Goal: Find specific fact: Find contact information

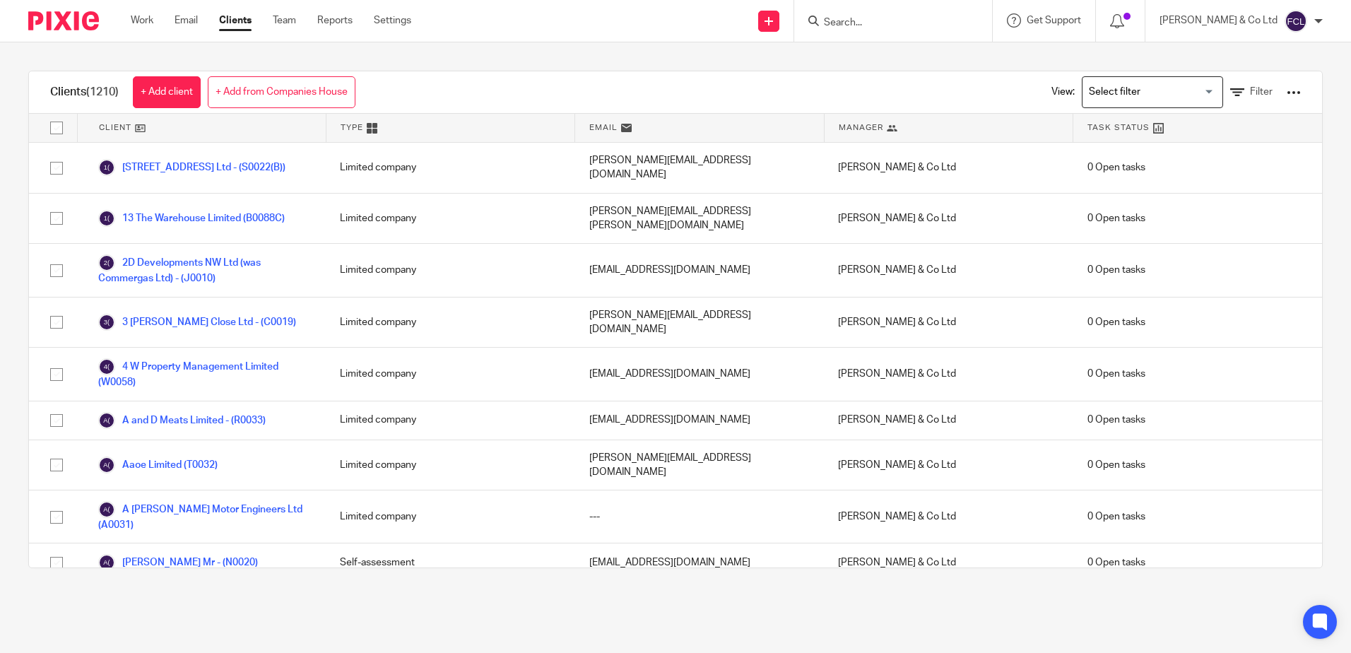
click at [845, 12] on div at bounding box center [893, 21] width 198 height 42
click at [891, 23] on input "Search" at bounding box center [885, 23] width 127 height 13
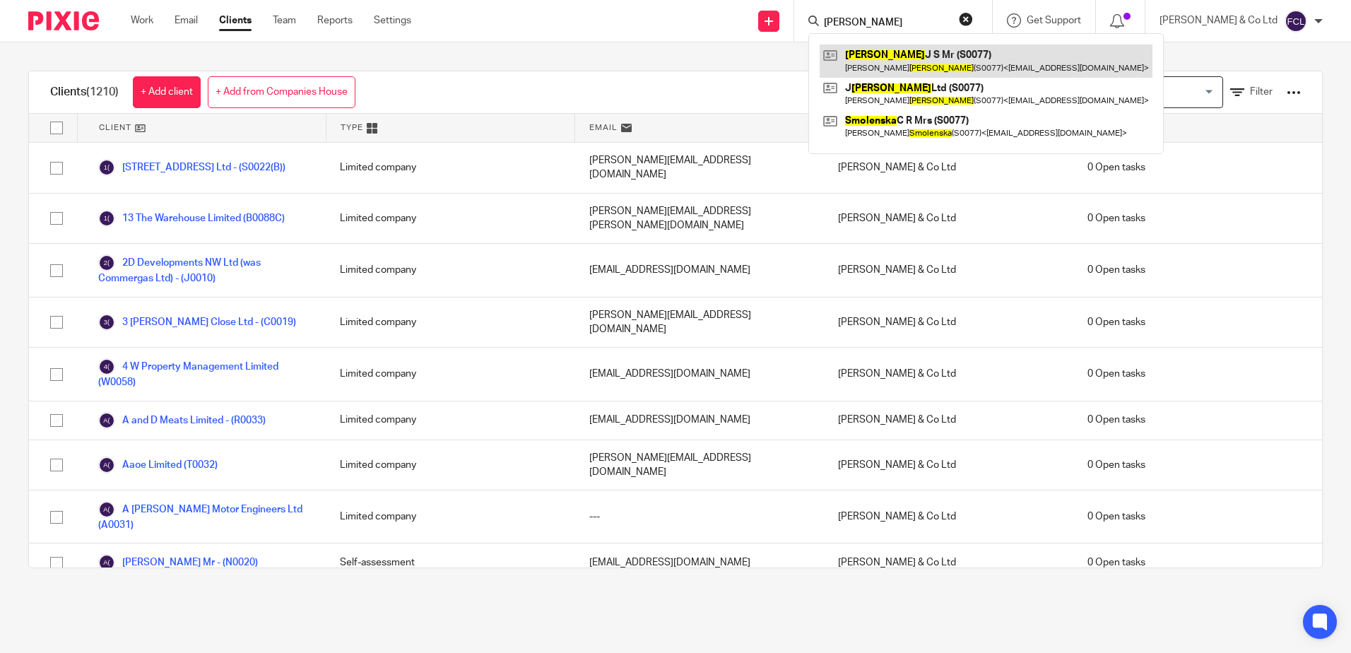
type input "[PERSON_NAME]"
click at [995, 66] on link at bounding box center [986, 61] width 333 height 32
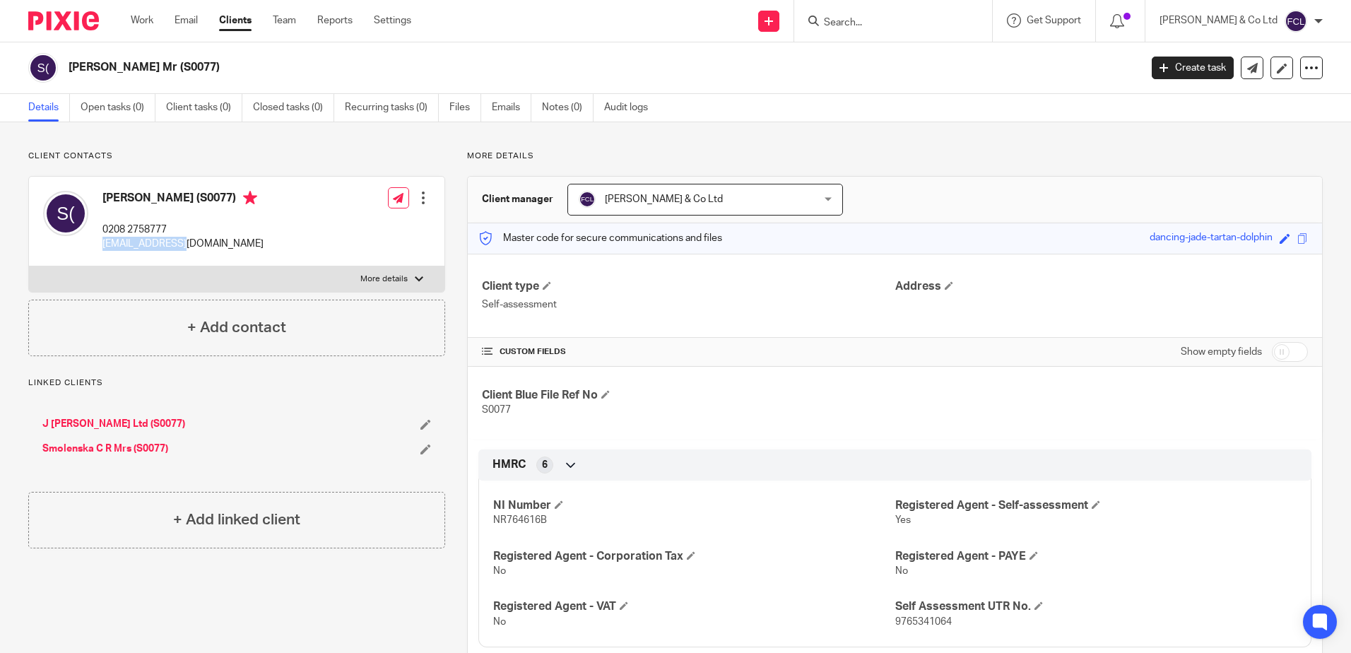
drag, startPoint x: 192, startPoint y: 247, endPoint x: 97, endPoint y: 254, distance: 94.9
click at [97, 254] on div "Sandy Smolenski (S0077) 0208 2758777 joesmol@aol.com" at bounding box center [153, 221] width 220 height 75
drag, startPoint x: 97, startPoint y: 254, endPoint x: 145, endPoint y: 242, distance: 48.7
copy p "joesmol@aol.com"
click at [81, 25] on img at bounding box center [63, 20] width 71 height 19
